Goal: Entertainment & Leisure: Consume media (video, audio)

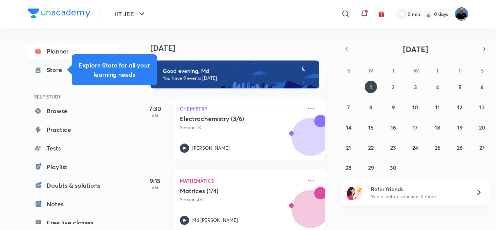
click at [461, 19] on img at bounding box center [461, 13] width 13 height 13
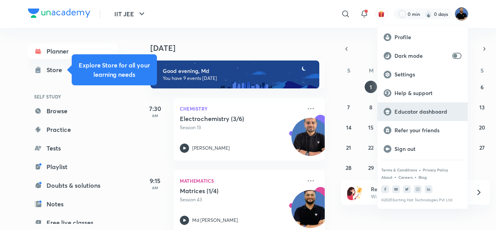
click at [445, 112] on p "Educator dashboard" at bounding box center [427, 111] width 67 height 7
